Goal: Information Seeking & Learning: Learn about a topic

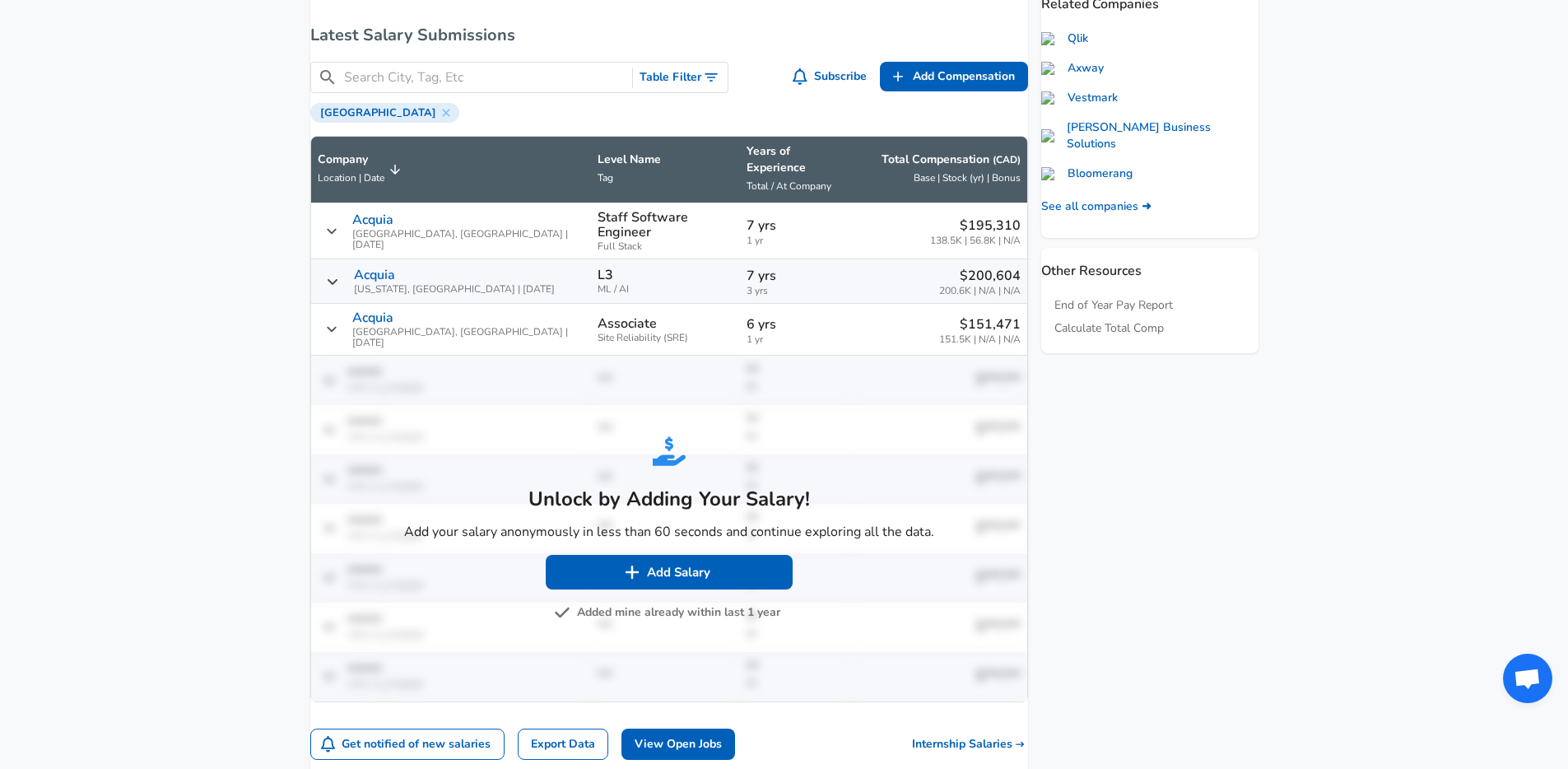
scroll to position [651, 0]
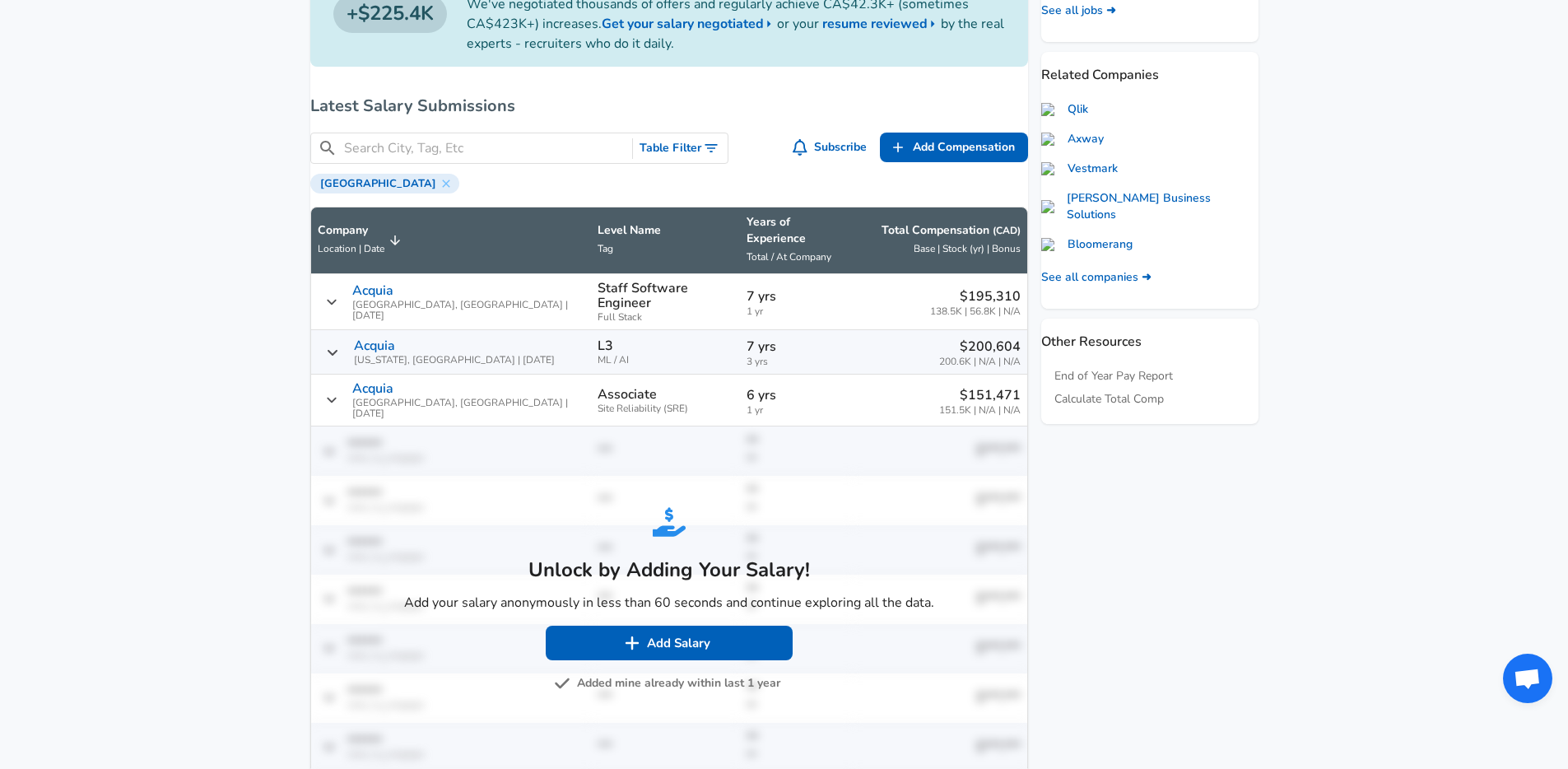
click at [666, 295] on p "Staff Software Engineer" at bounding box center [666, 295] width 136 height 30
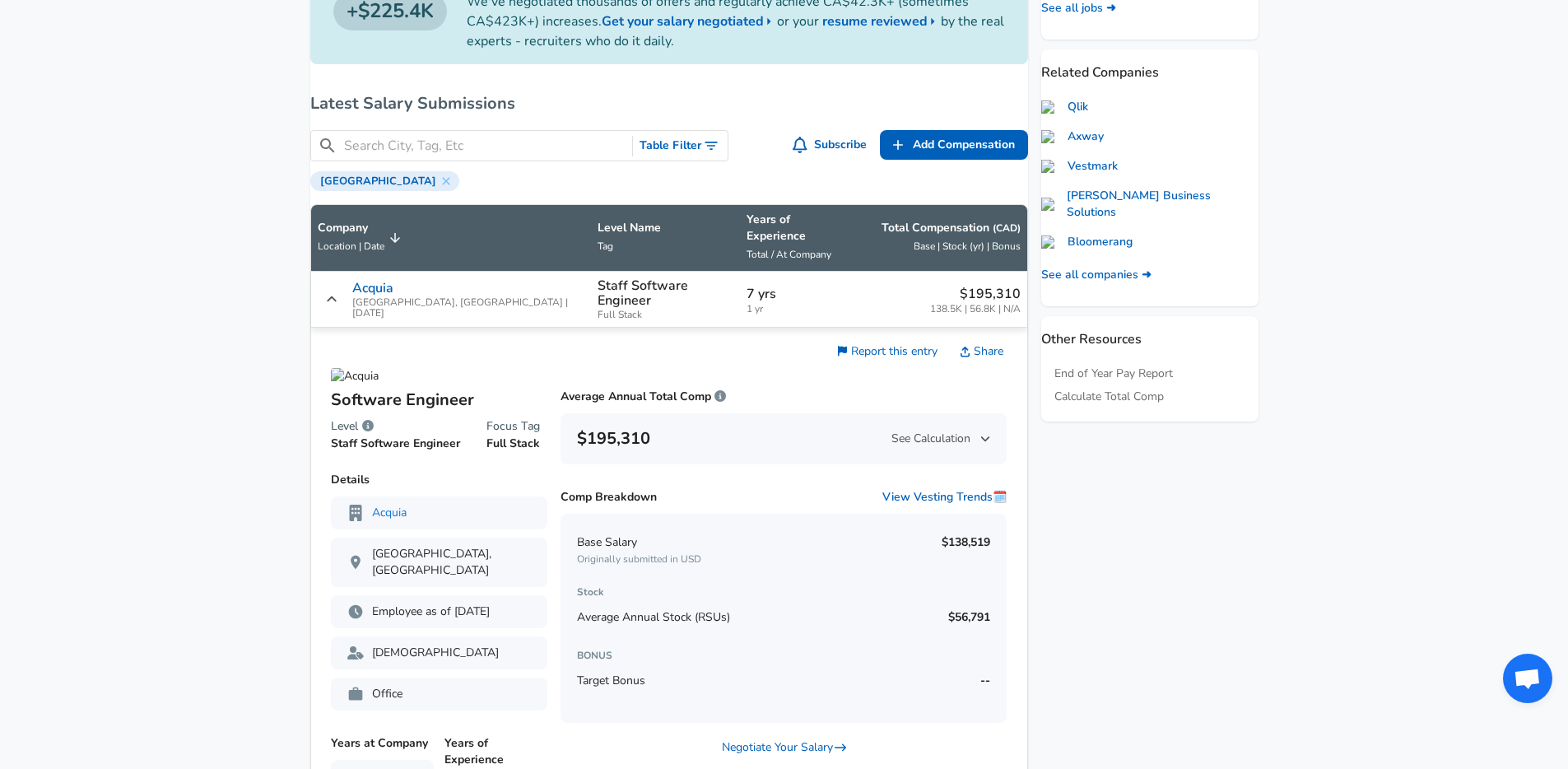
scroll to position [654, 0]
drag, startPoint x: 952, startPoint y: 300, endPoint x: 999, endPoint y: 300, distance: 47.0
click at [999, 303] on span "138.5K | 56.8K | N/A" at bounding box center [976, 308] width 91 height 10
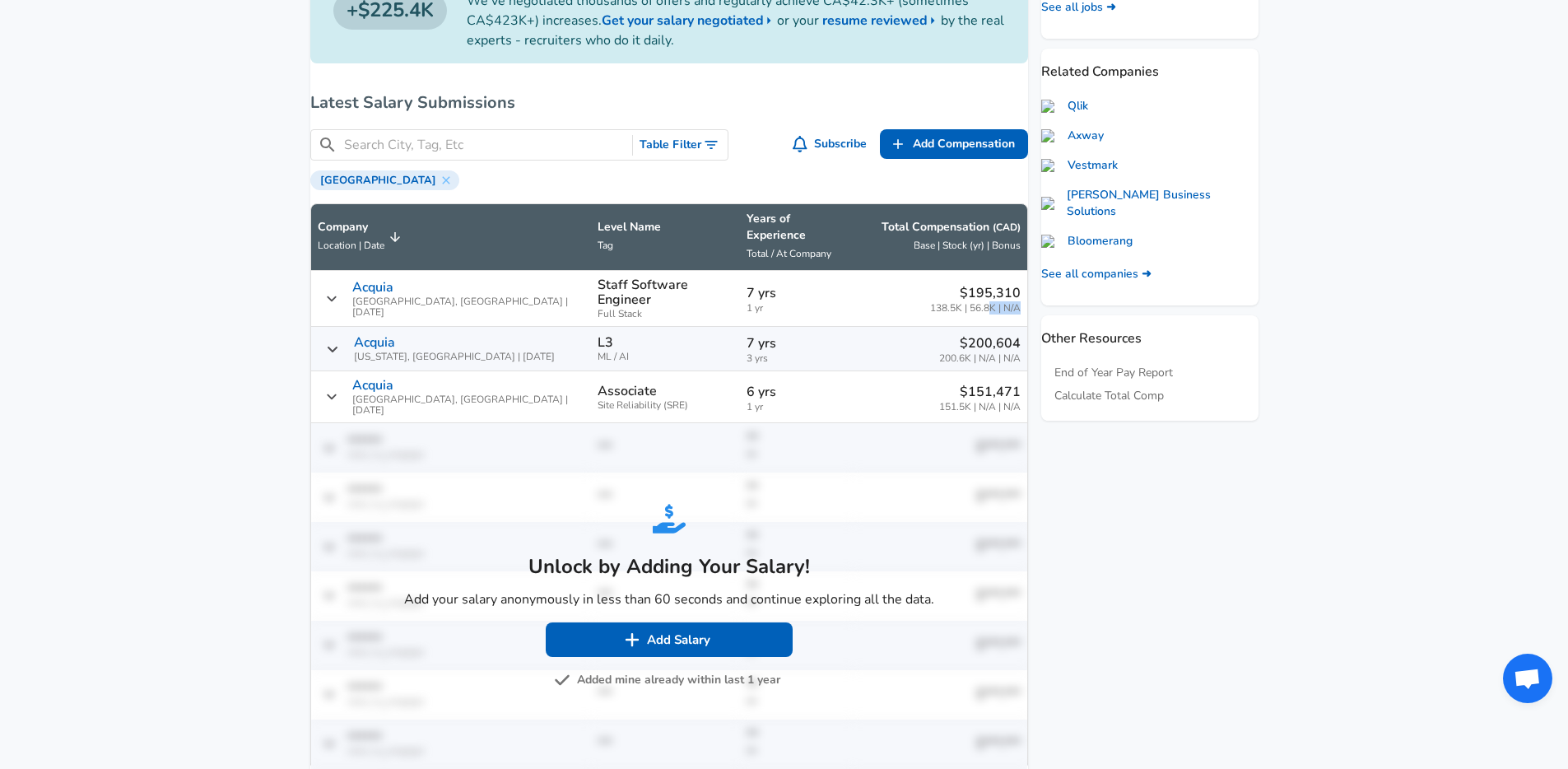
drag, startPoint x: 999, startPoint y: 300, endPoint x: 972, endPoint y: 302, distance: 27.1
click at [972, 303] on span "138.5K | 56.8K | N/A" at bounding box center [976, 308] width 91 height 10
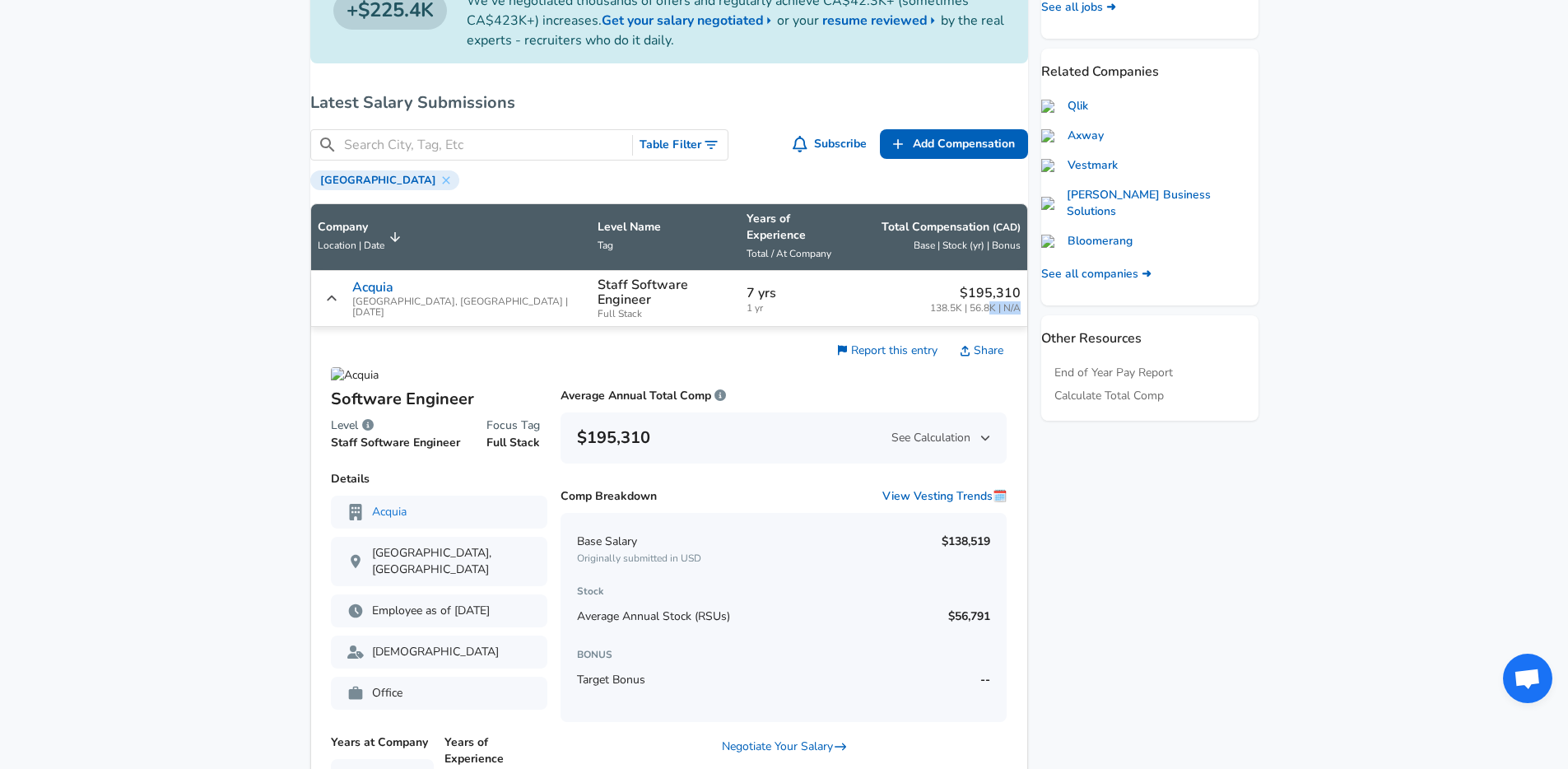
click at [969, 303] on span "138.5K | 56.8K | N/A" at bounding box center [976, 308] width 91 height 10
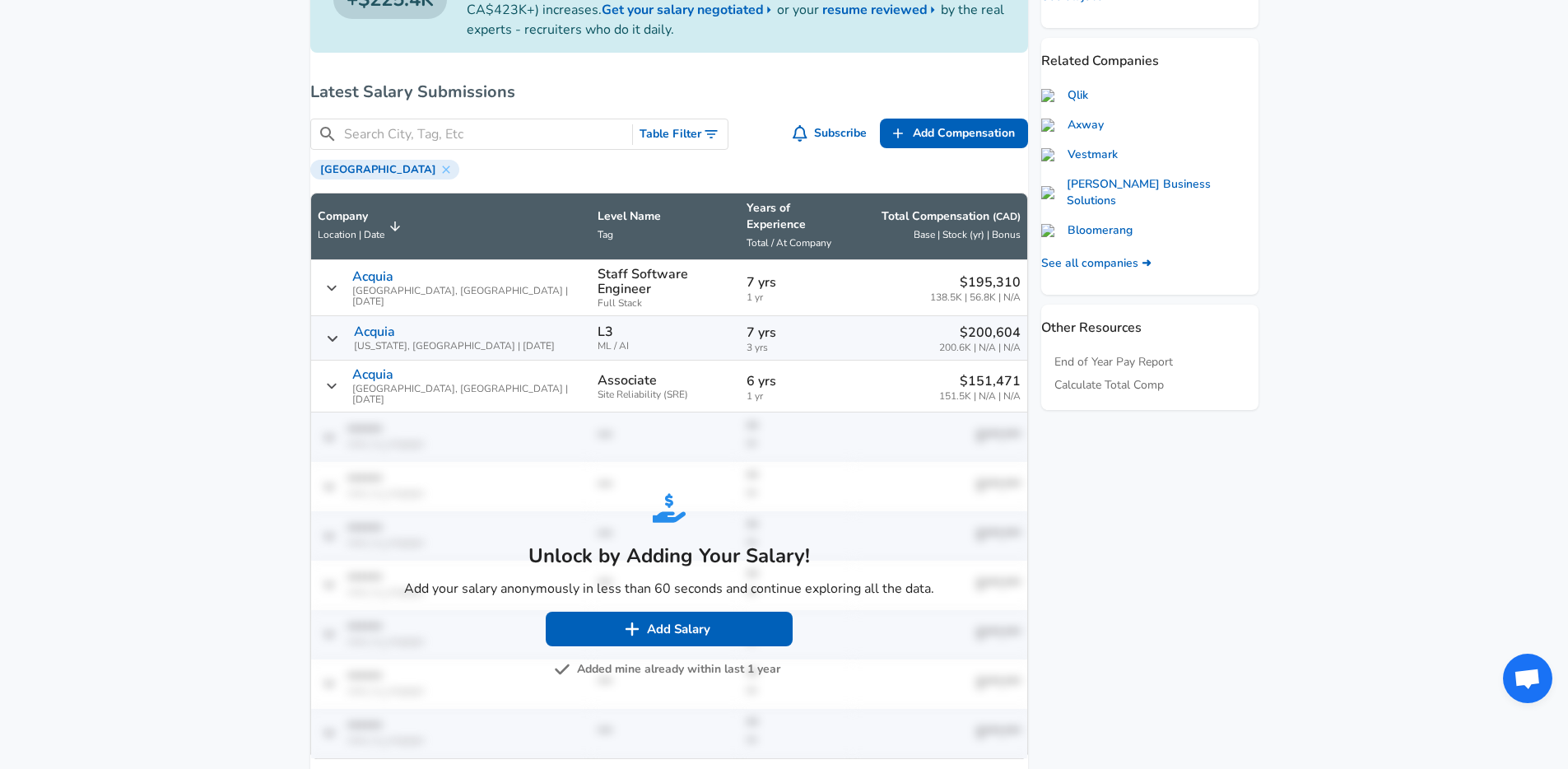
scroll to position [665, 0]
click at [659, 297] on span "Full Stack" at bounding box center [666, 302] width 136 height 10
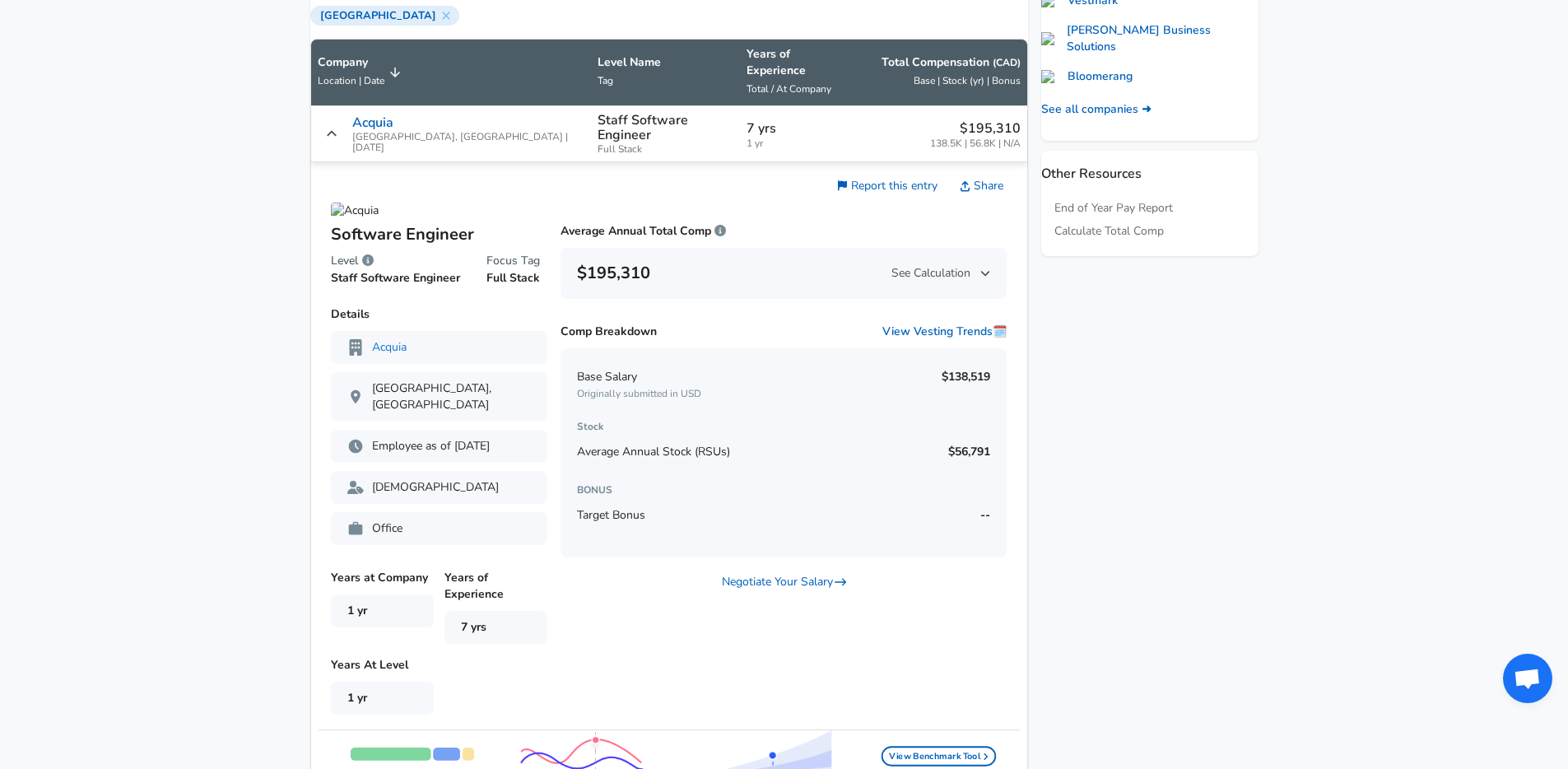
scroll to position [804, 0]
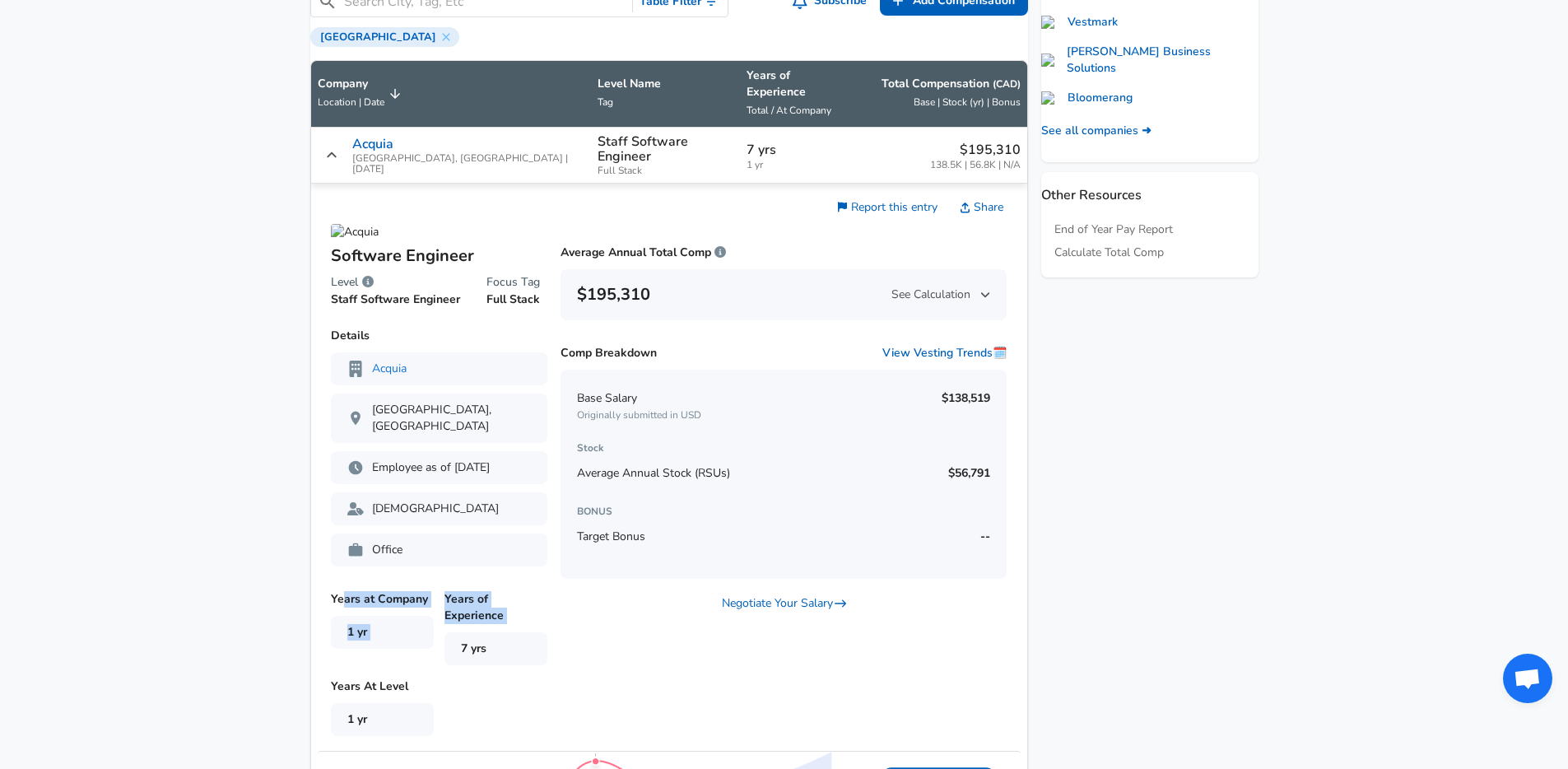
drag, startPoint x: 360, startPoint y: 618, endPoint x: 506, endPoint y: 659, distance: 151.6
click at [495, 660] on div "Years at Company 1 yr Years of Experience 7 yrs" at bounding box center [439, 632] width 217 height 83
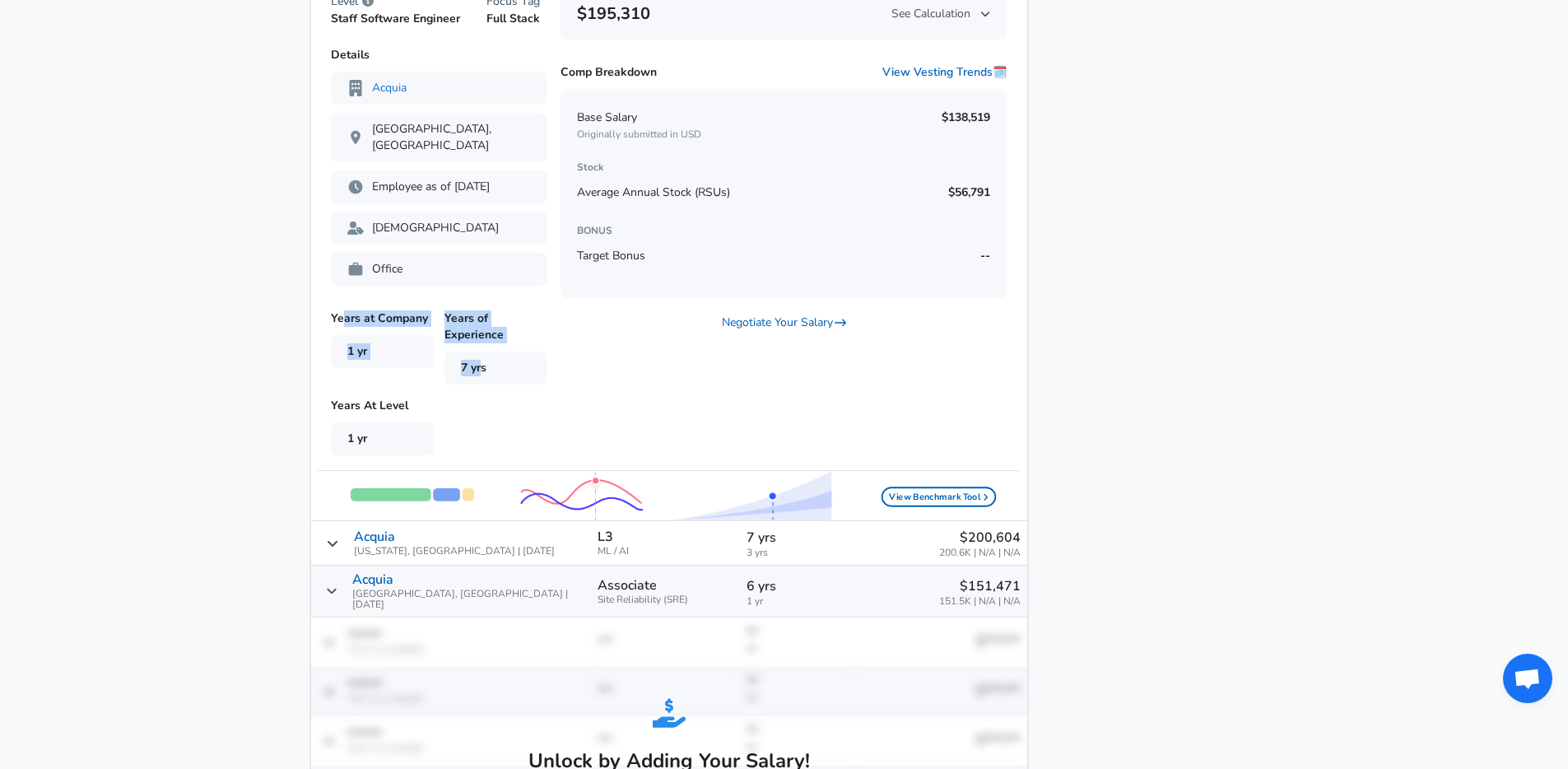
scroll to position [1096, 0]
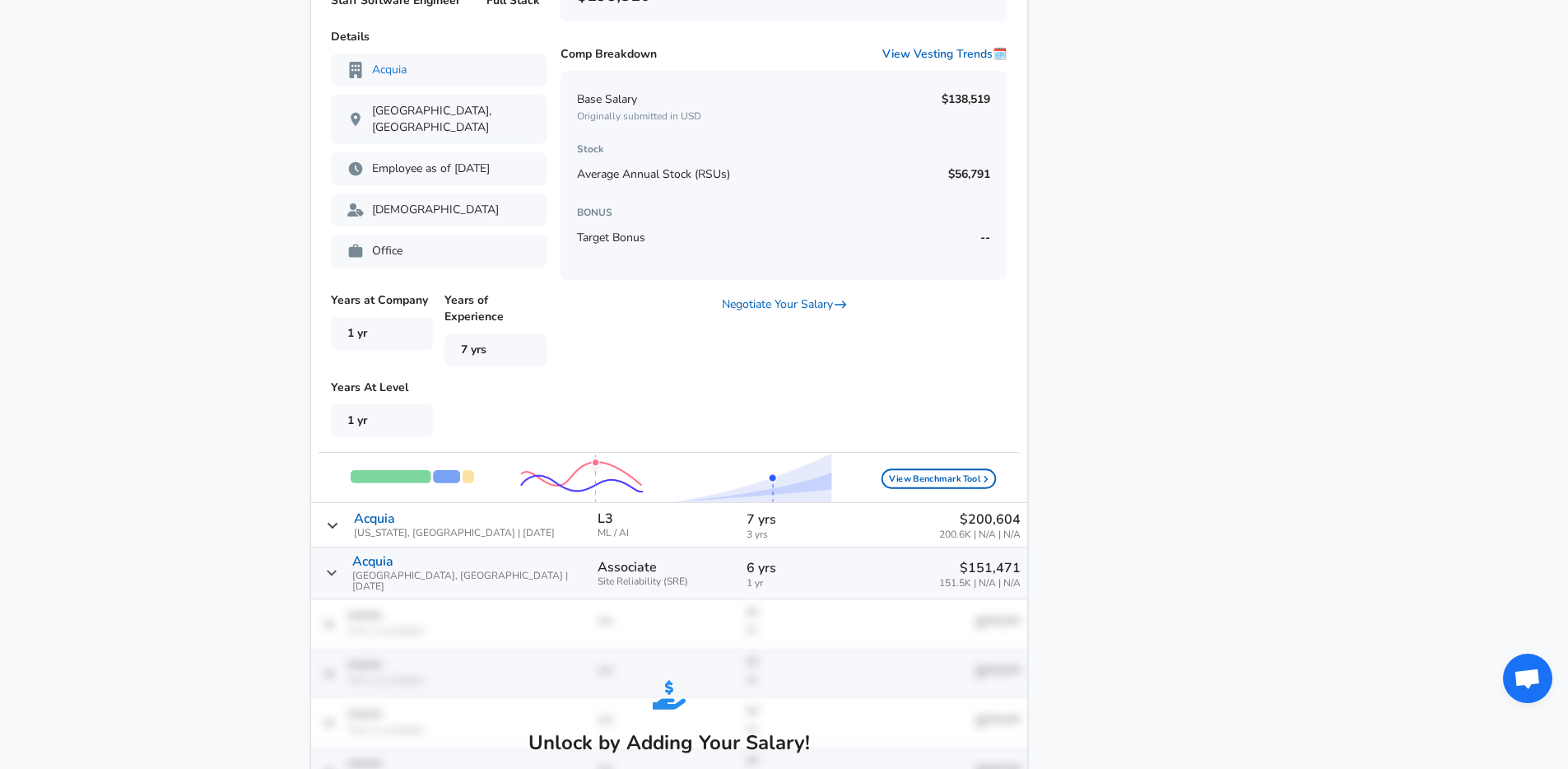
click at [598, 538] on span "ML / AI" at bounding box center [666, 533] width 136 height 10
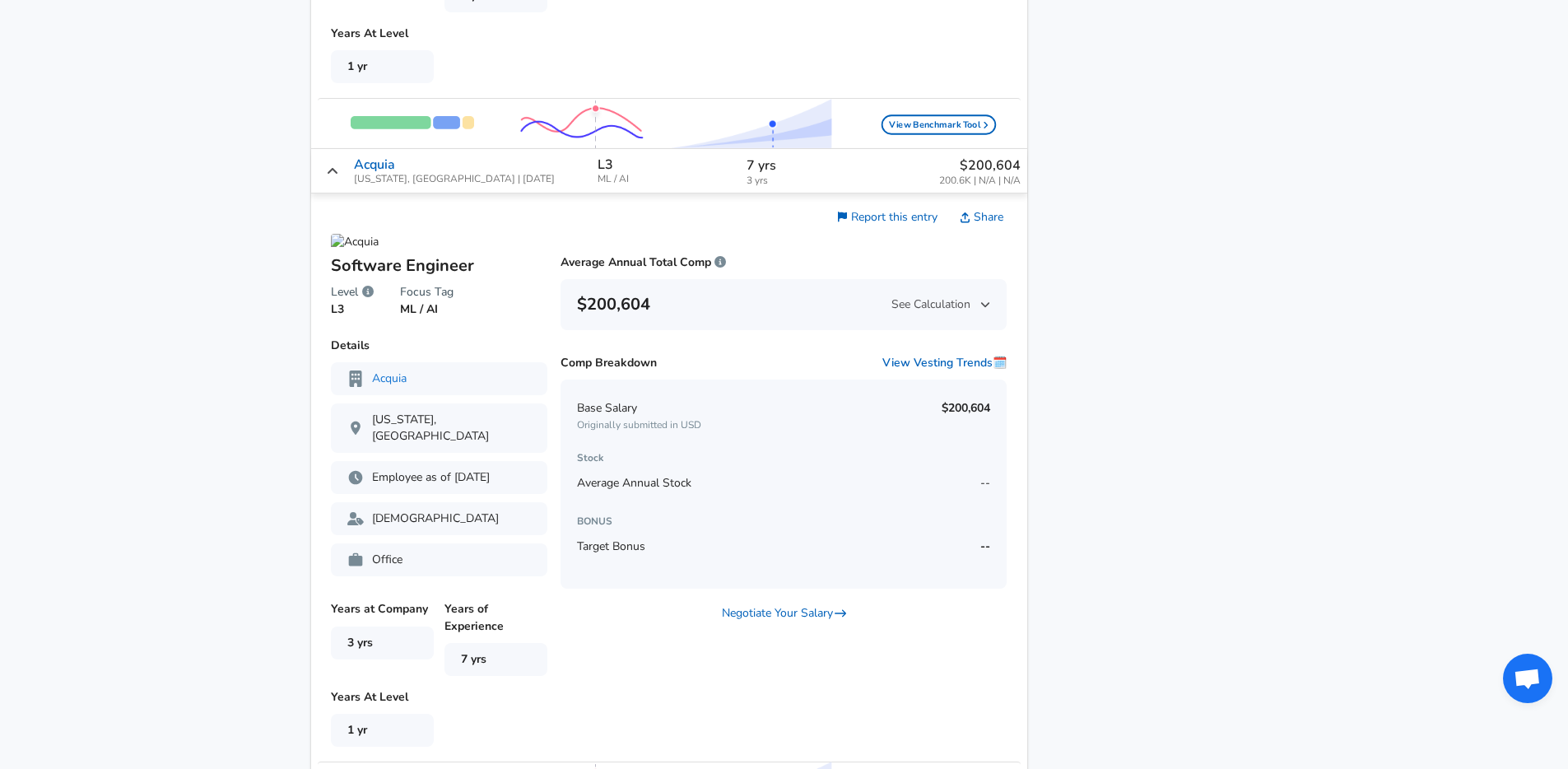
scroll to position [1708, 0]
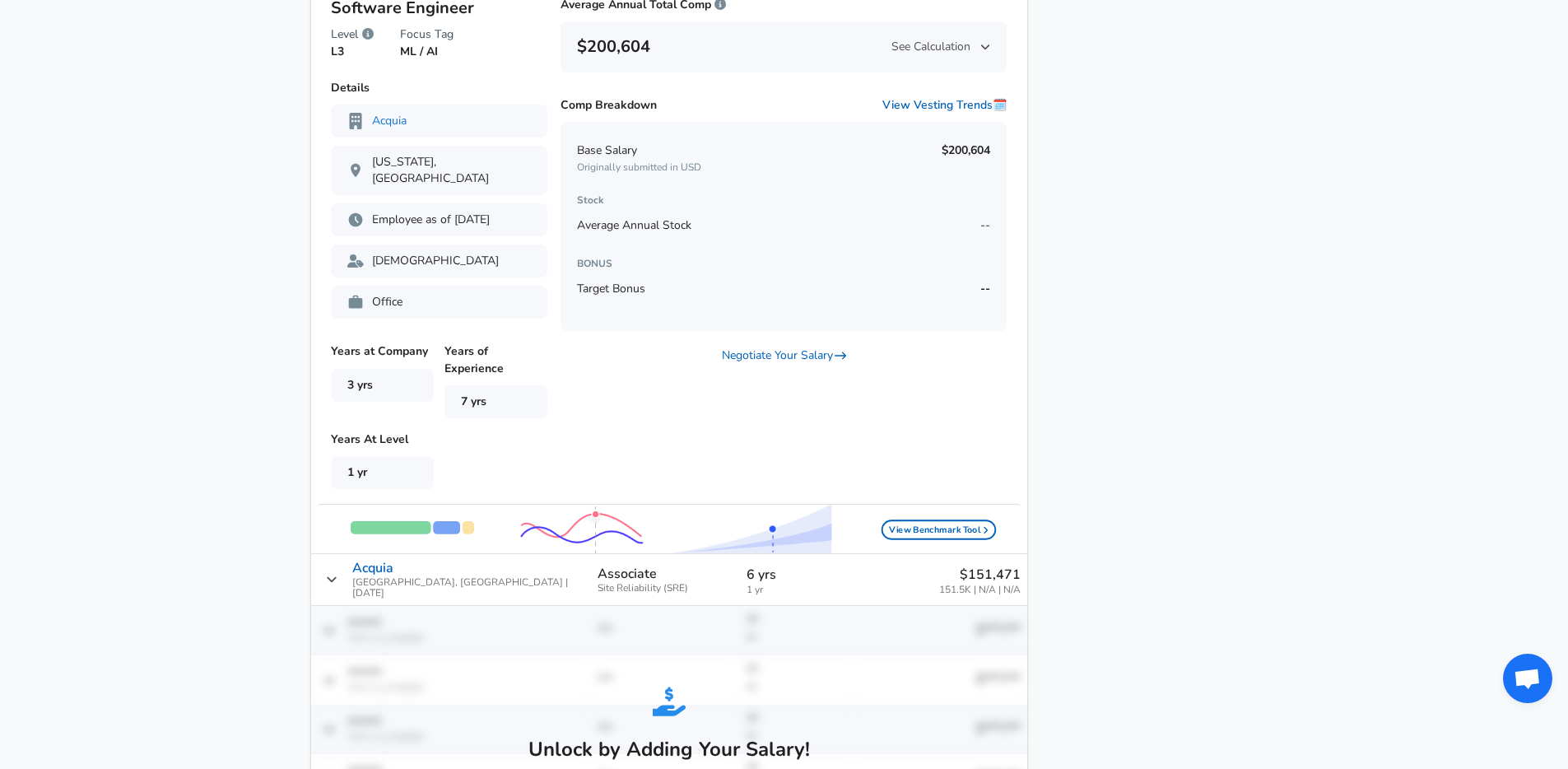
click at [457, 590] on span "Acquia [GEOGRAPHIC_DATA], [GEOGRAPHIC_DATA] | [DATE]" at bounding box center [468, 580] width 232 height 38
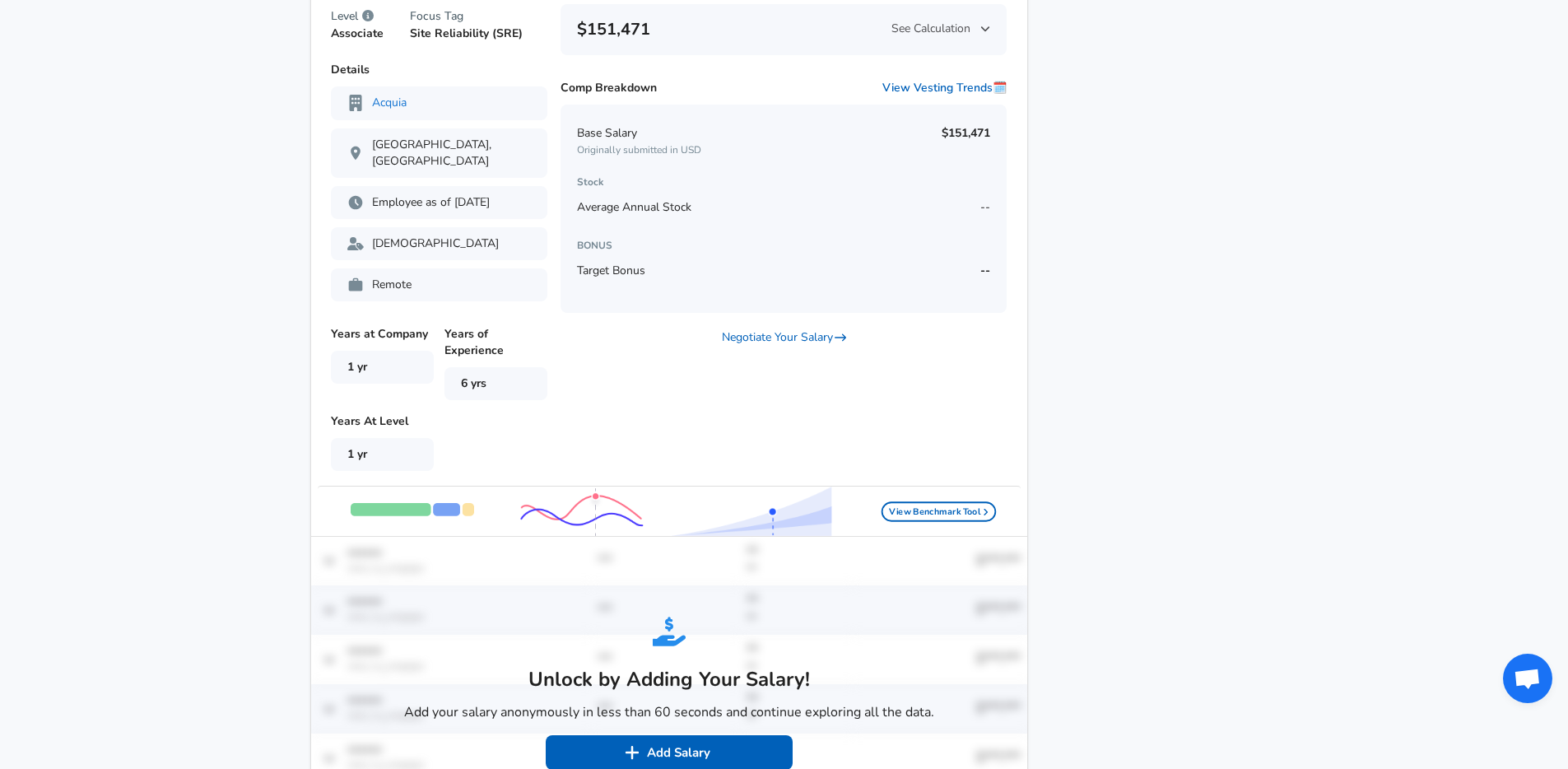
scroll to position [2416, 0]
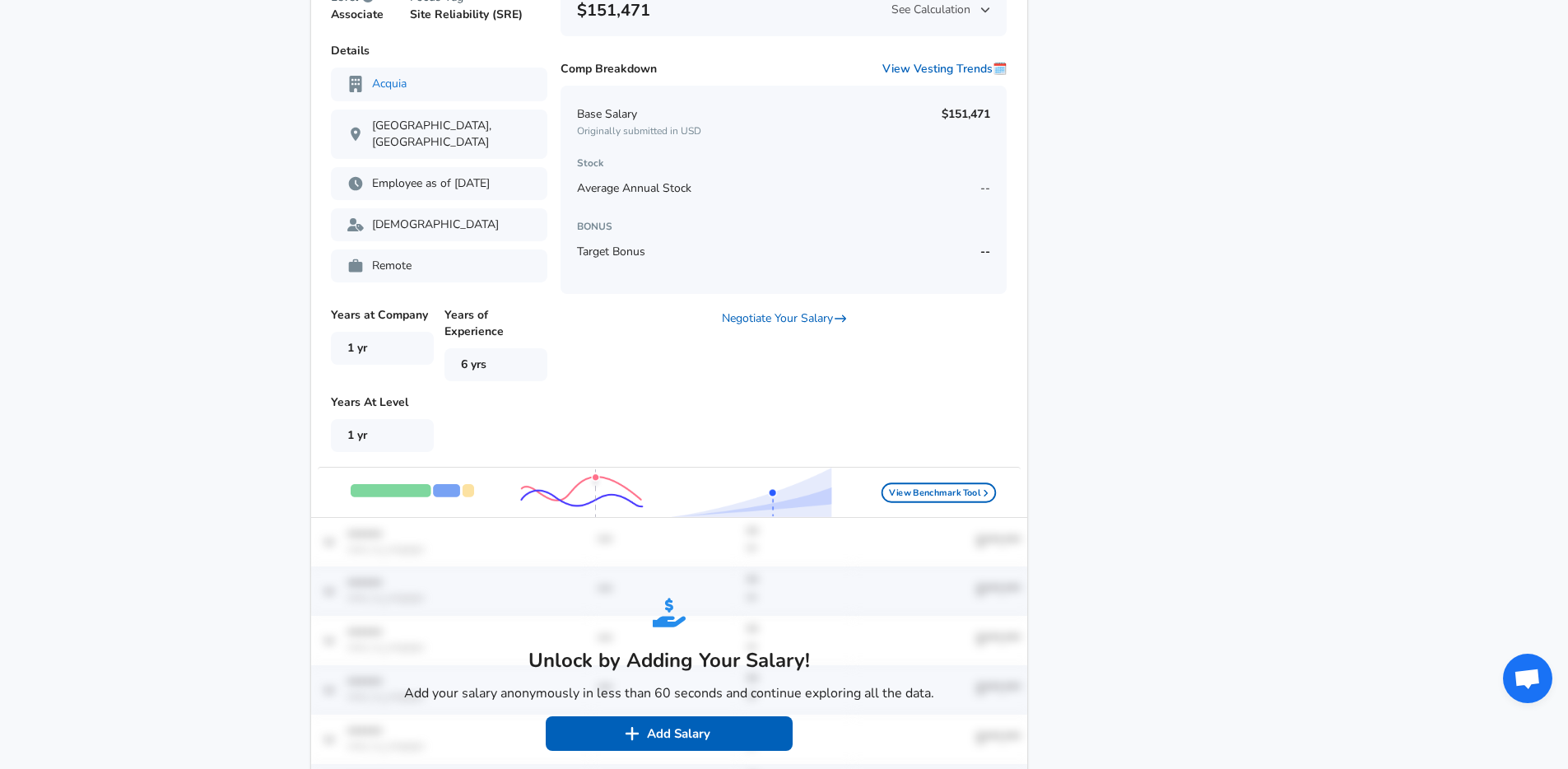
click at [611, 494] on img "Salary Submissions" at bounding box center [582, 493] width 124 height 48
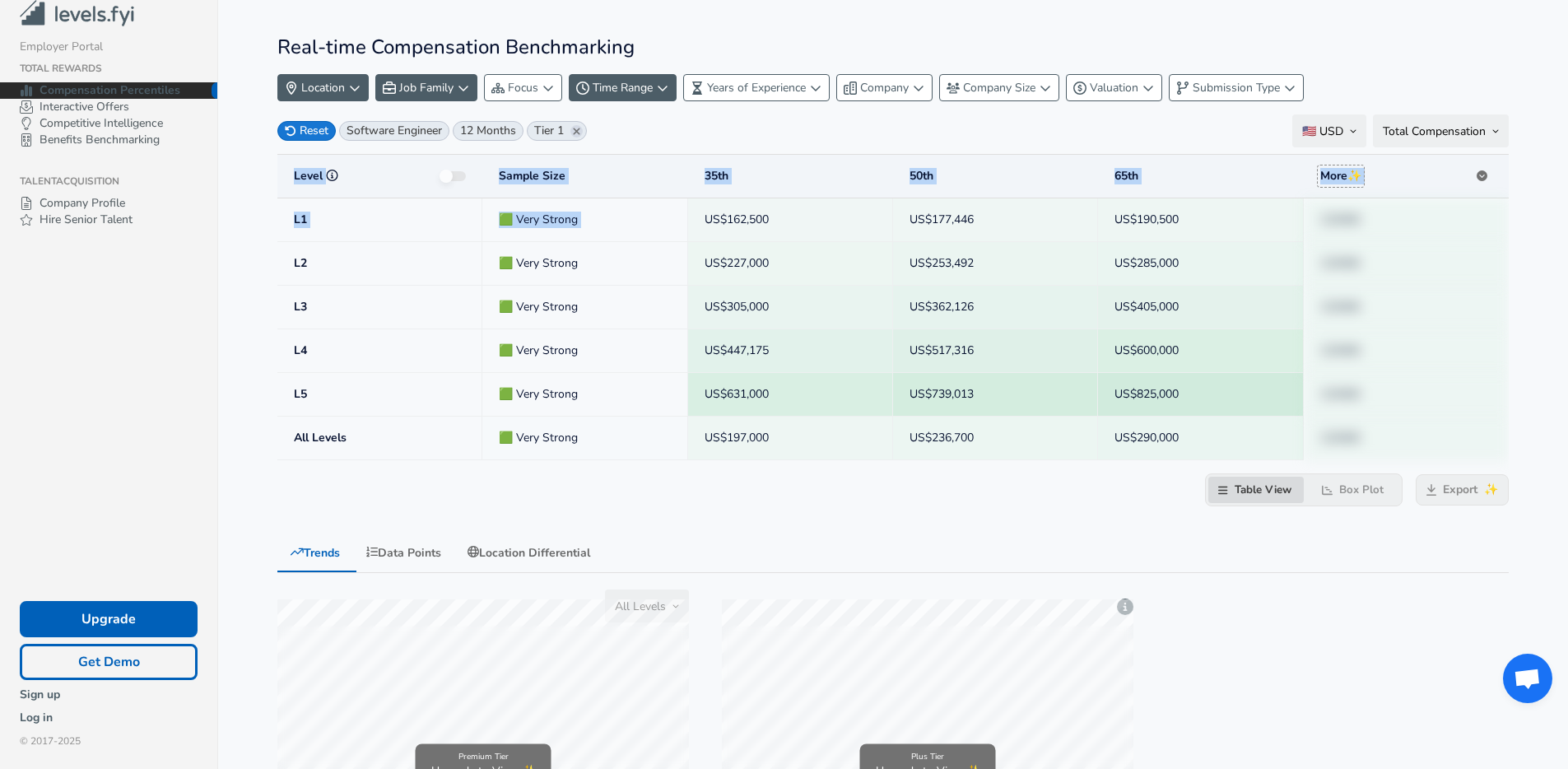
drag, startPoint x: 690, startPoint y: 225, endPoint x: 1352, endPoint y: 433, distance: 693.9
click at [1351, 432] on tbody "L1 🟩 Very Strong US$162,500 US$177,446 US$190,500 123456 L2 🟩 Very Strong US$22…" at bounding box center [893, 329] width 1232 height 262
drag, startPoint x: 1353, startPoint y: 436, endPoint x: 454, endPoint y: 228, distance: 922.7
click at [522, 231] on tbody "L1 🟩 Very Strong US$162,500 US$177,446 US$190,500 123456 L2 🟩 Very Strong US$22…" at bounding box center [893, 329] width 1232 height 262
drag, startPoint x: 287, startPoint y: 215, endPoint x: 1427, endPoint y: 438, distance: 1161.6
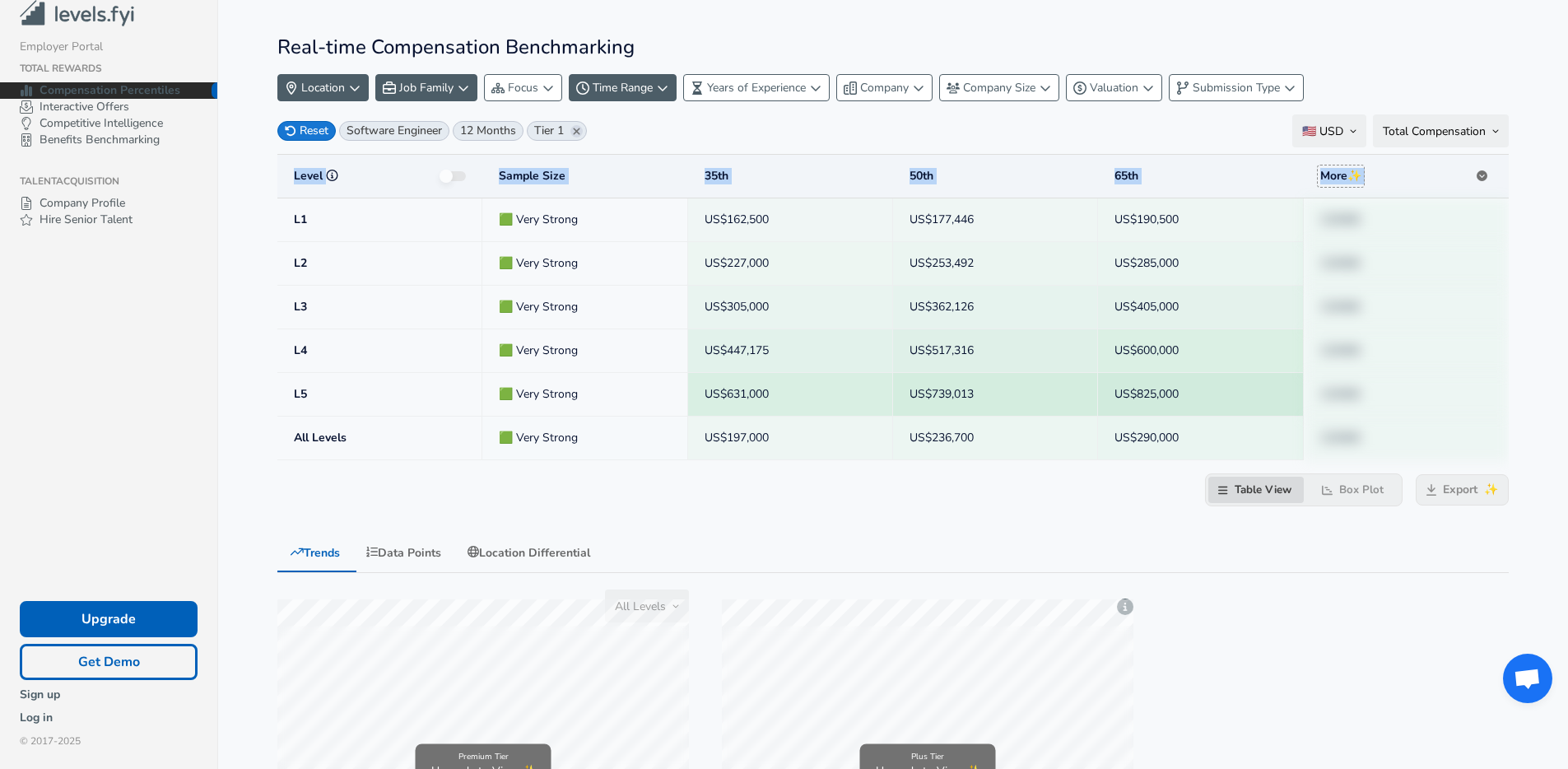
click at [1427, 438] on tbody "L1 🟩 Very Strong US$162,500 US$177,446 US$190,500 123456 L2 🟩 Very Strong US$22…" at bounding box center [893, 329] width 1232 height 262
click at [1427, 437] on td "123456" at bounding box center [1406, 439] width 205 height 44
